Goal: Information Seeking & Learning: Learn about a topic

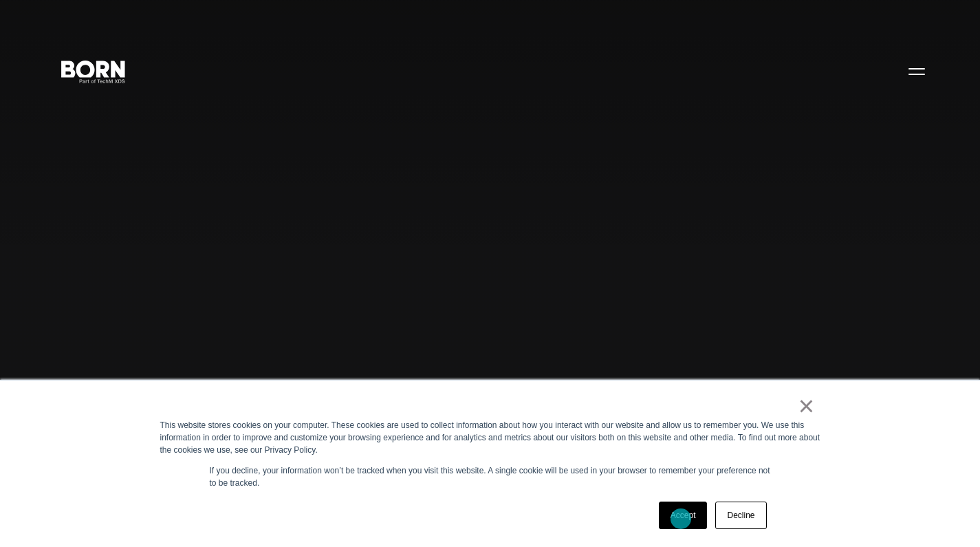
click at [681, 519] on link "Accept" at bounding box center [683, 515] width 49 height 28
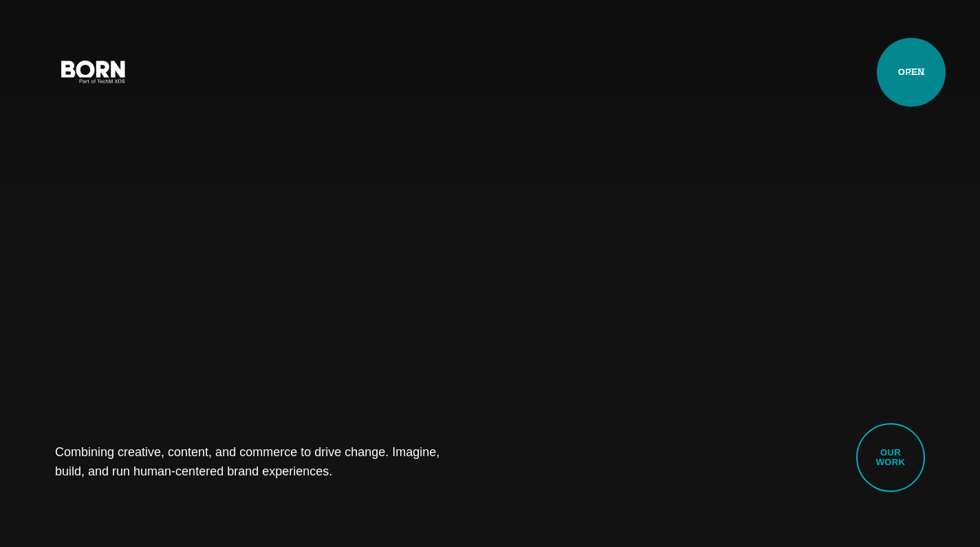
click at [911, 72] on button "Primary Menu" at bounding box center [916, 70] width 33 height 29
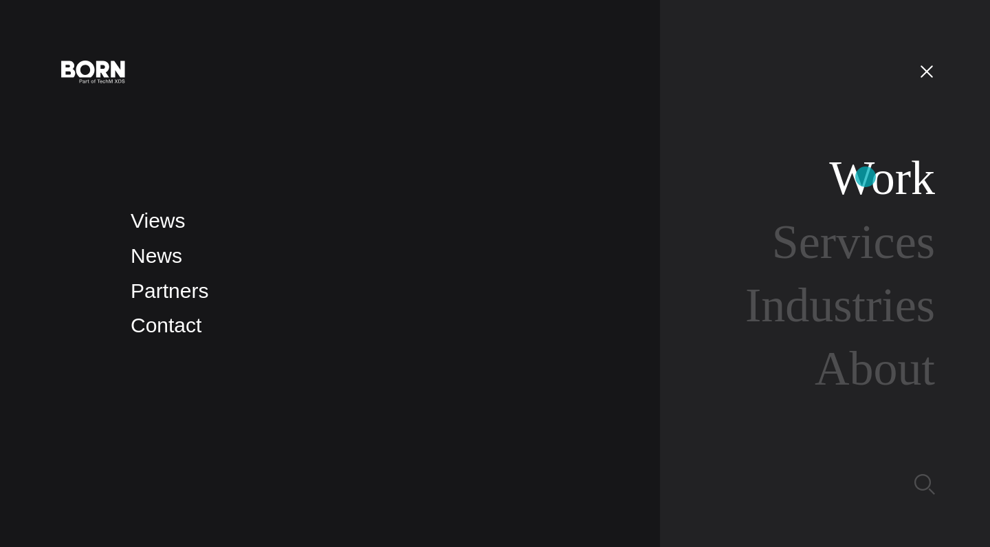
click at [866, 177] on link "Work" at bounding box center [882, 177] width 106 height 53
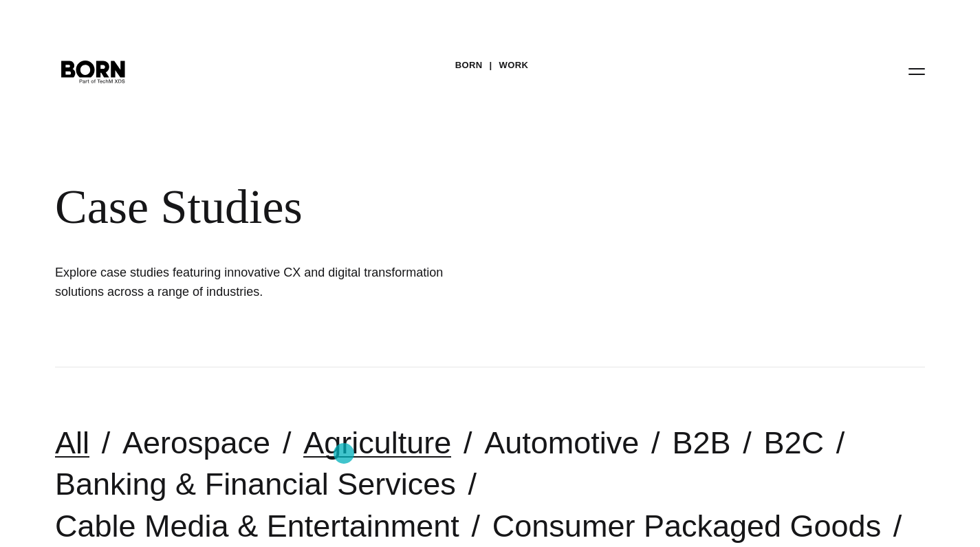
click at [344, 453] on link "Agriculture" at bounding box center [377, 442] width 148 height 35
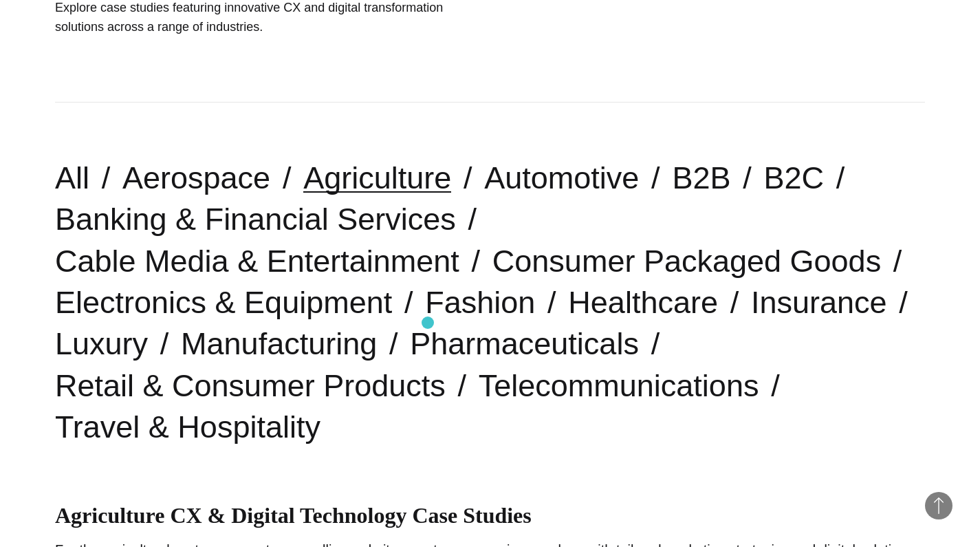
scroll to position [350, 0]
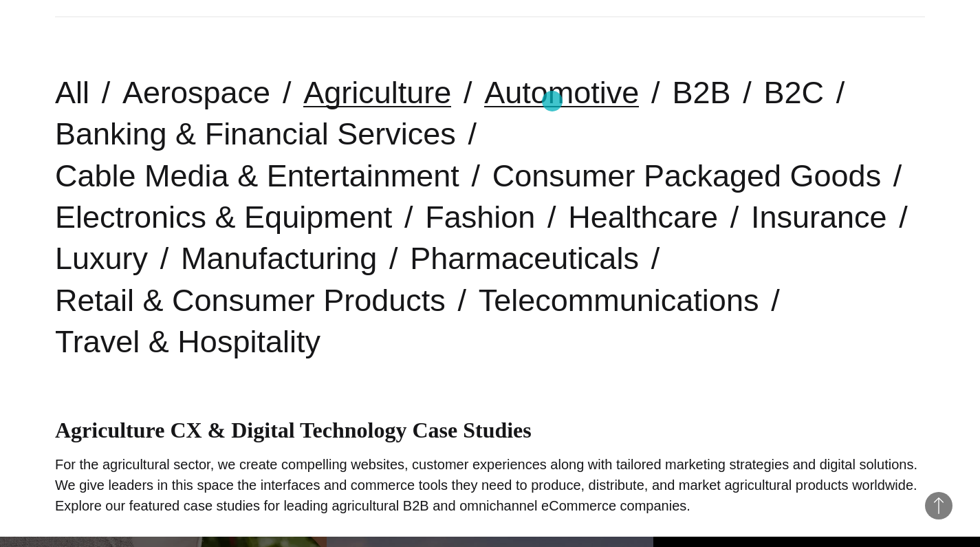
click at [552, 100] on link "Automotive" at bounding box center [561, 92] width 155 height 35
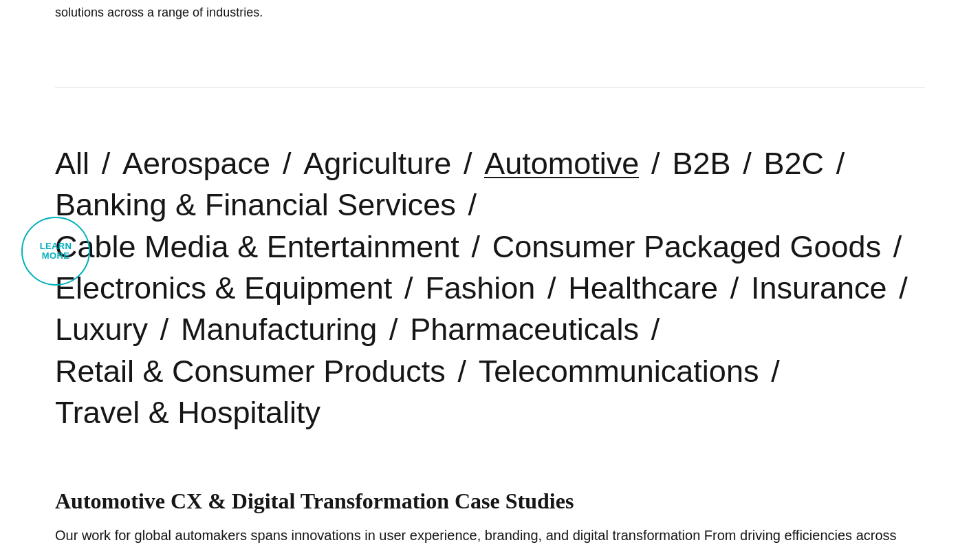
scroll to position [331, 0]
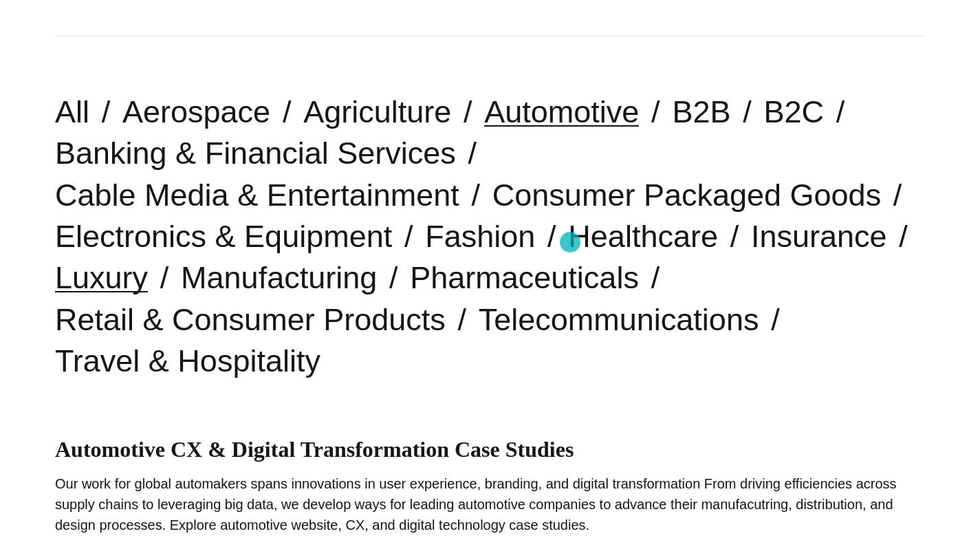
click at [148, 260] on link "Luxury" at bounding box center [101, 277] width 93 height 35
